Goal: Information Seeking & Learning: Learn about a topic

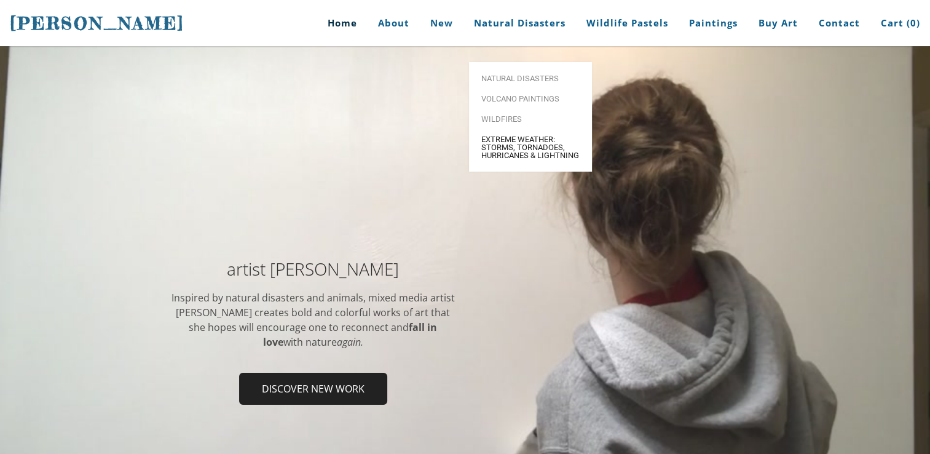
click at [520, 135] on span "Extreme Weather: Storms, Tornadoes, Hurricanes & Lightning" at bounding box center [530, 147] width 98 height 24
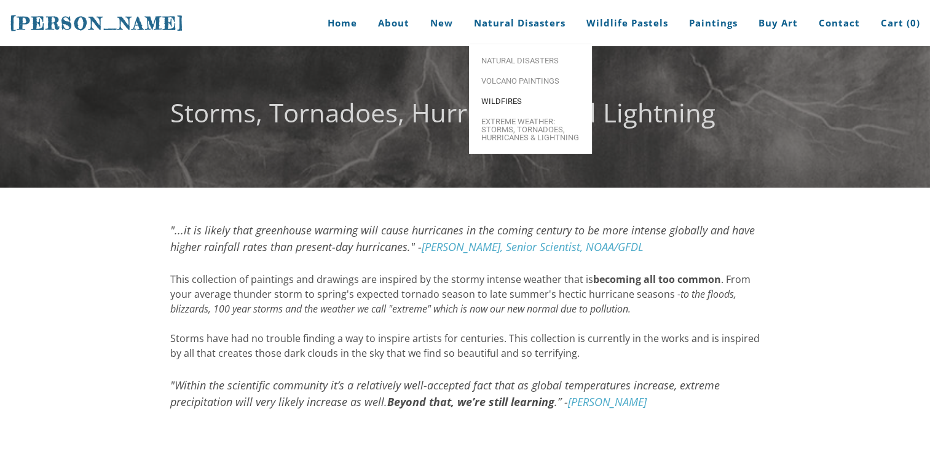
click at [508, 101] on span "Wildfires" at bounding box center [530, 101] width 98 height 8
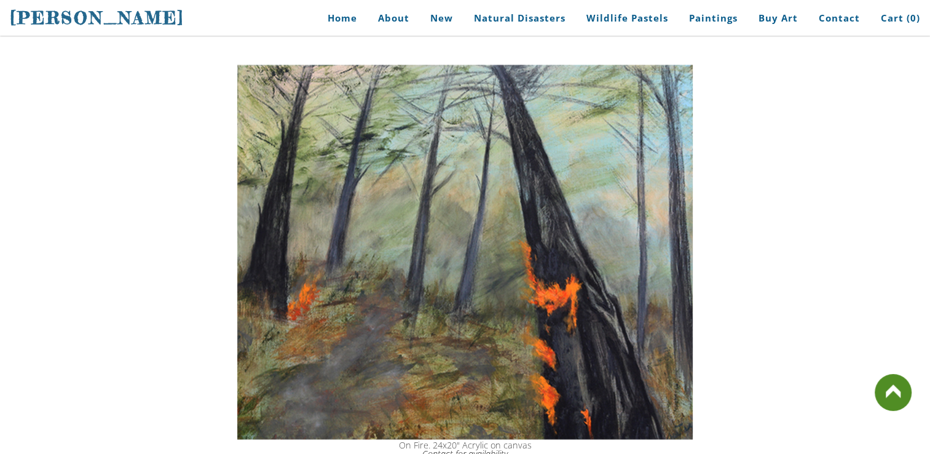
scroll to position [2005, 0]
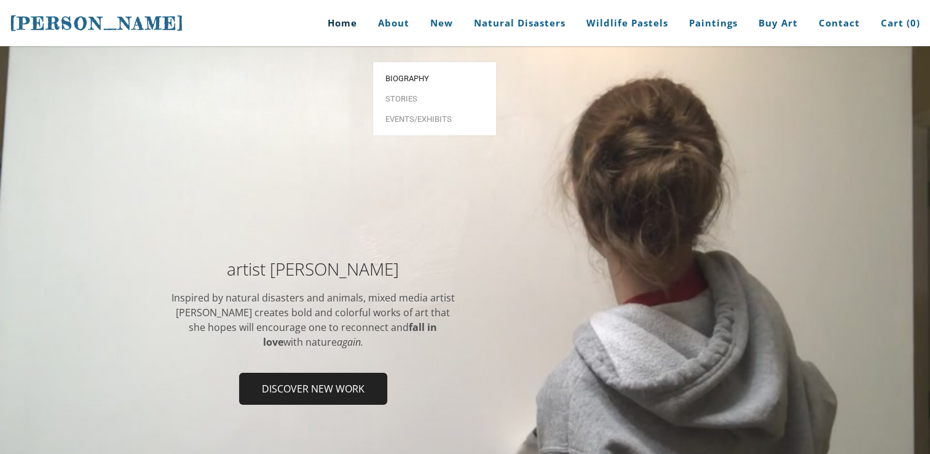
click at [409, 74] on span "Biography" at bounding box center [434, 78] width 98 height 8
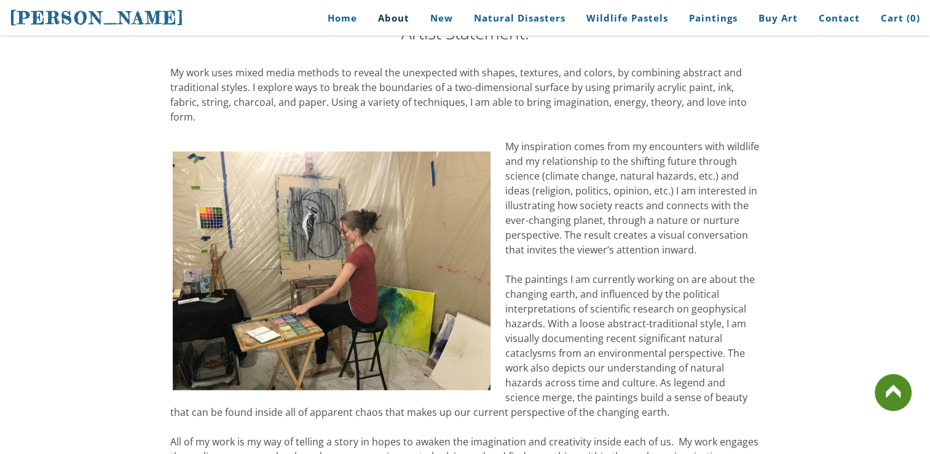
scroll to position [1023, 0]
